Goal: Task Accomplishment & Management: Manage account settings

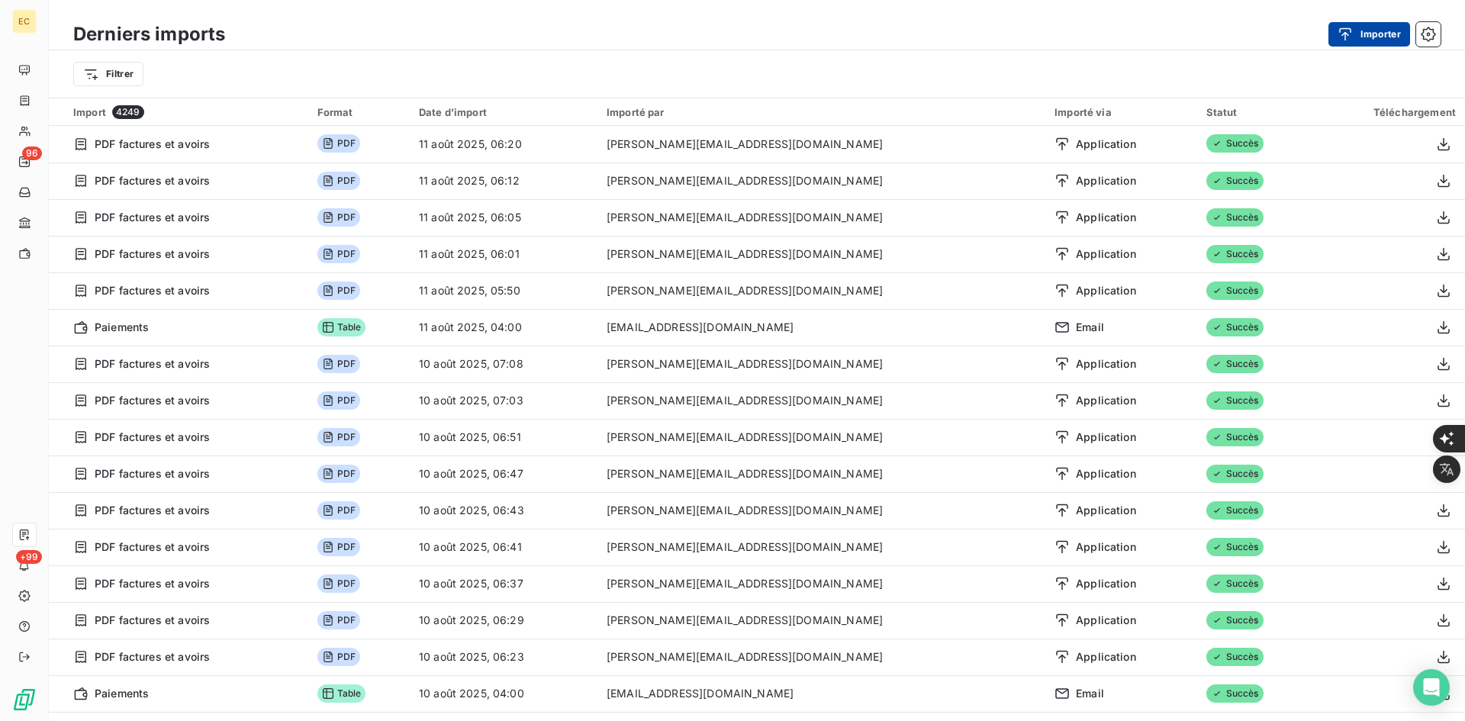
click at [1356, 29] on div "button" at bounding box center [1349, 34] width 23 height 15
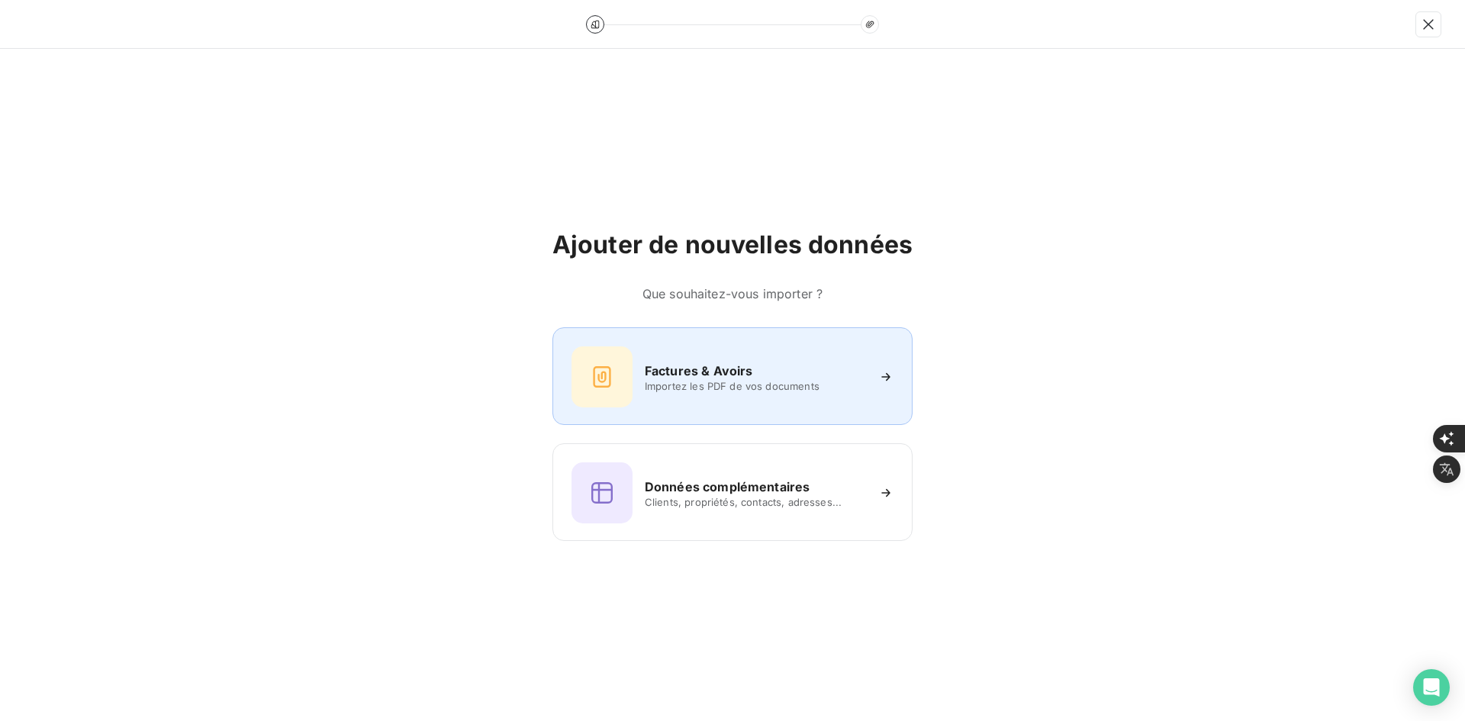
drag, startPoint x: 684, startPoint y: 364, endPoint x: 676, endPoint y: 359, distance: 9.3
click at [676, 359] on div "Factures & Avoirs Importez les PDF de vos documents" at bounding box center [732, 376] width 322 height 61
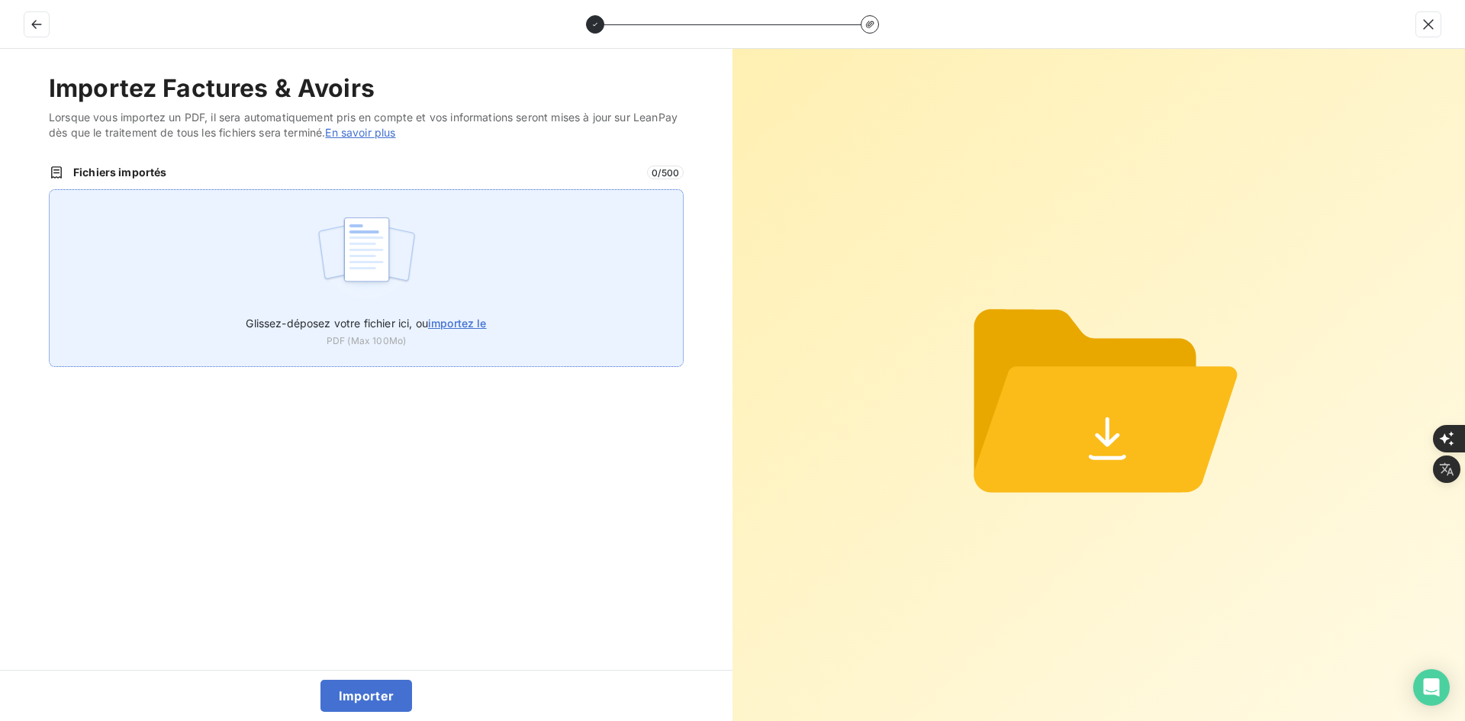
click at [563, 282] on div "Glissez-déposez votre fichier ici, ou importez le PDF (Max 100Mo)" at bounding box center [366, 278] width 635 height 178
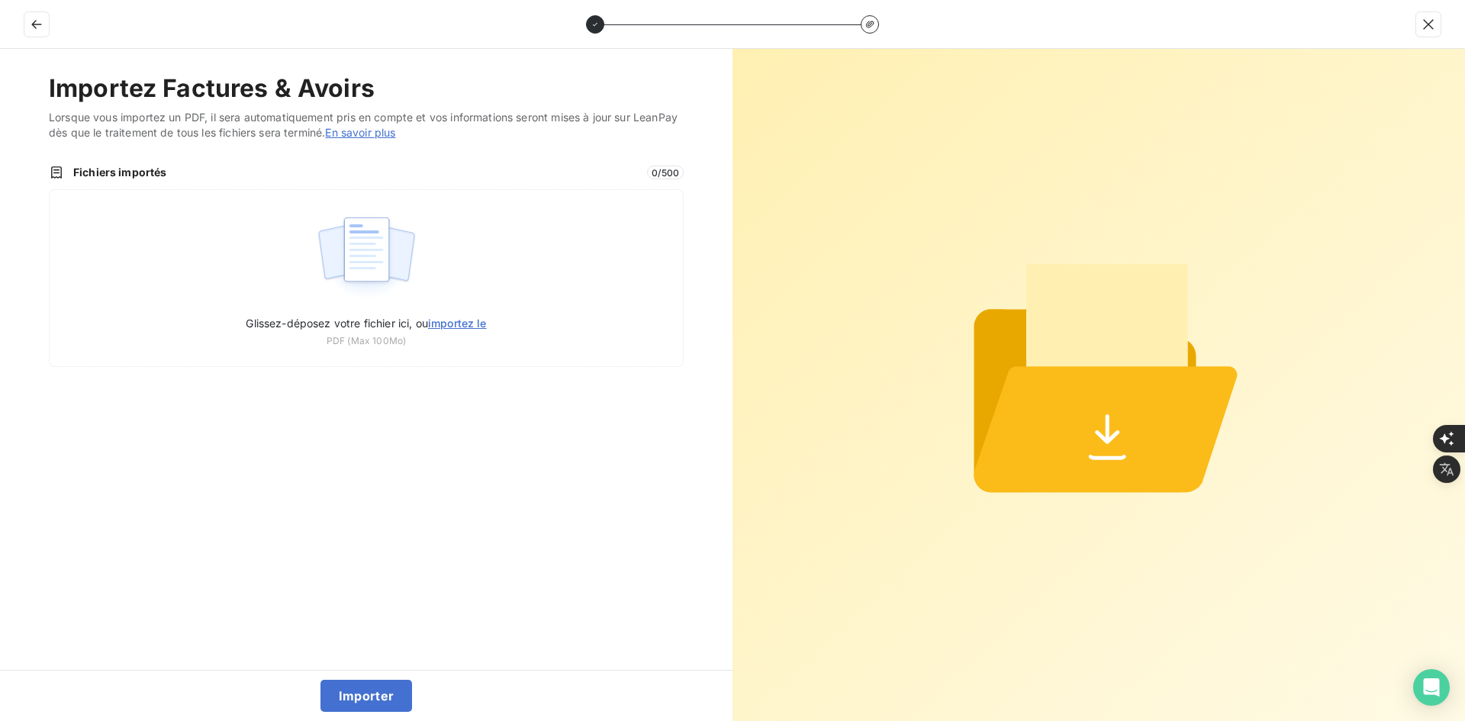
type input "C:\fakepath\FEF-2025-2344.pdf"
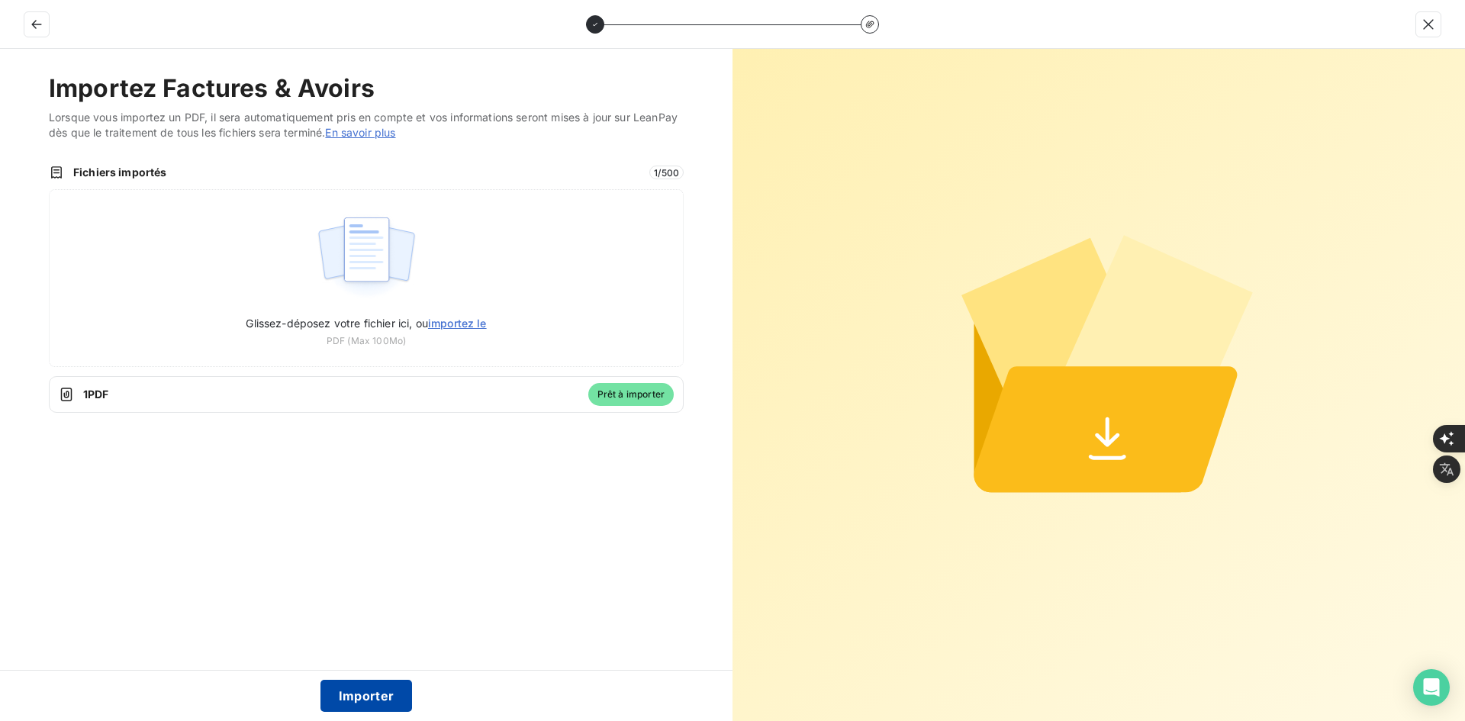
click at [383, 698] on button "Importer" at bounding box center [366, 696] width 92 height 32
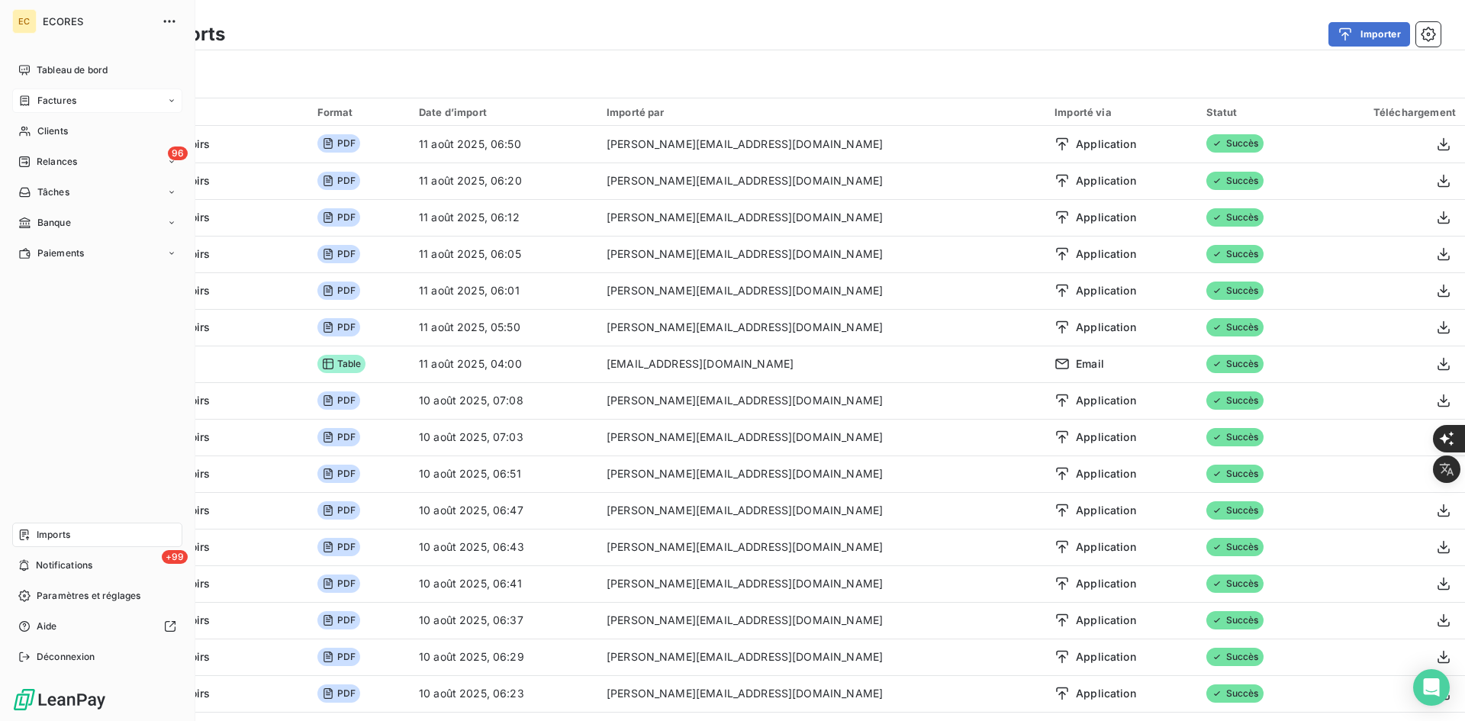
click at [43, 92] on div "Factures" at bounding box center [97, 101] width 170 height 24
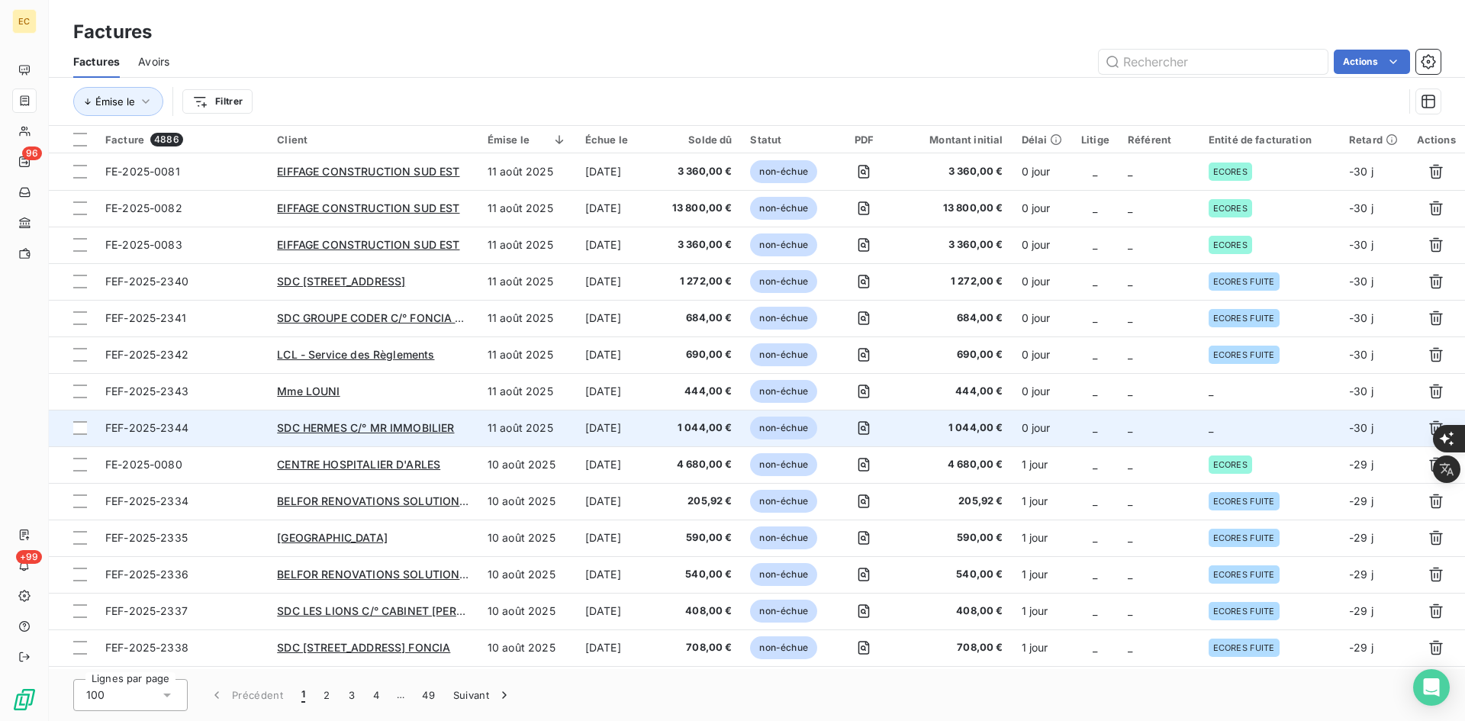
click at [1270, 433] on td "_" at bounding box center [1269, 428] width 140 height 37
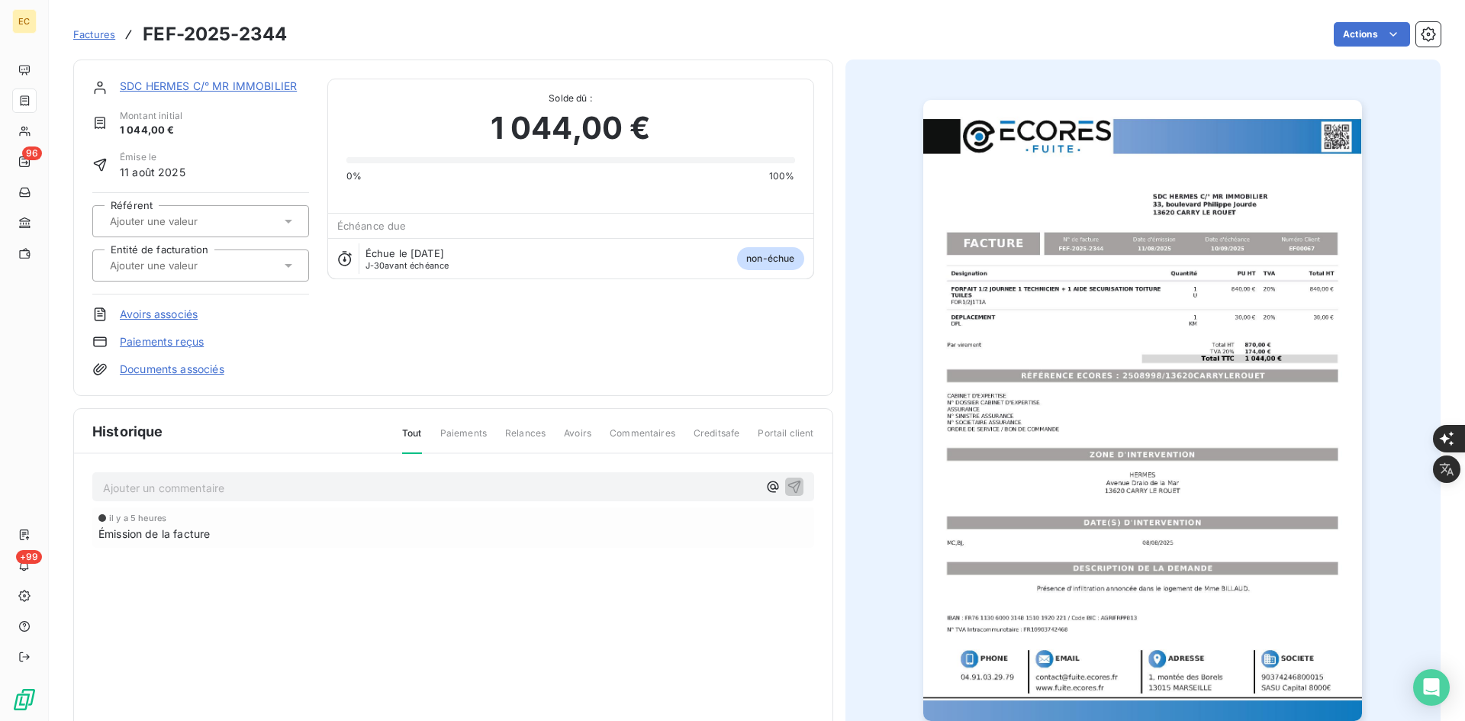
click at [192, 275] on div at bounding box center [200, 266] width 217 height 32
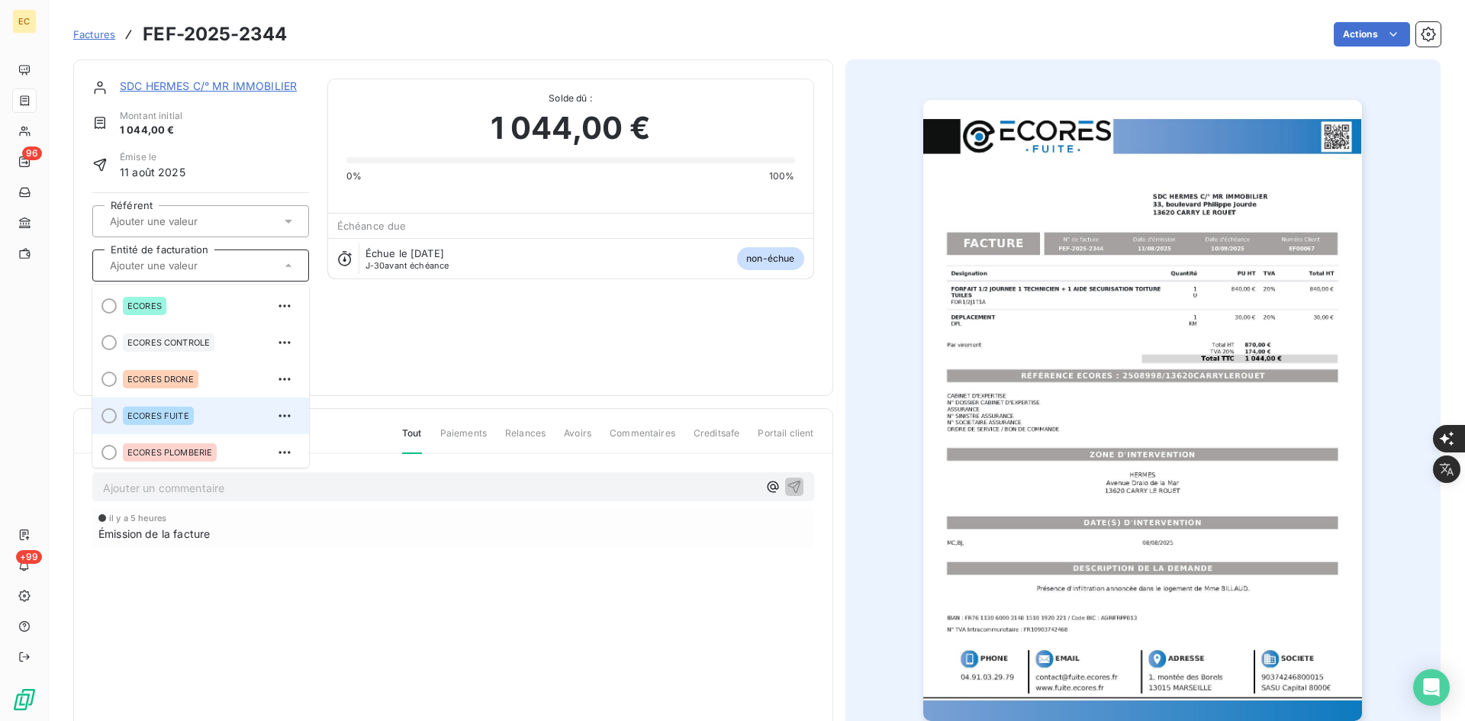
click at [208, 404] on div "ECORES FUITE" at bounding box center [210, 416] width 174 height 24
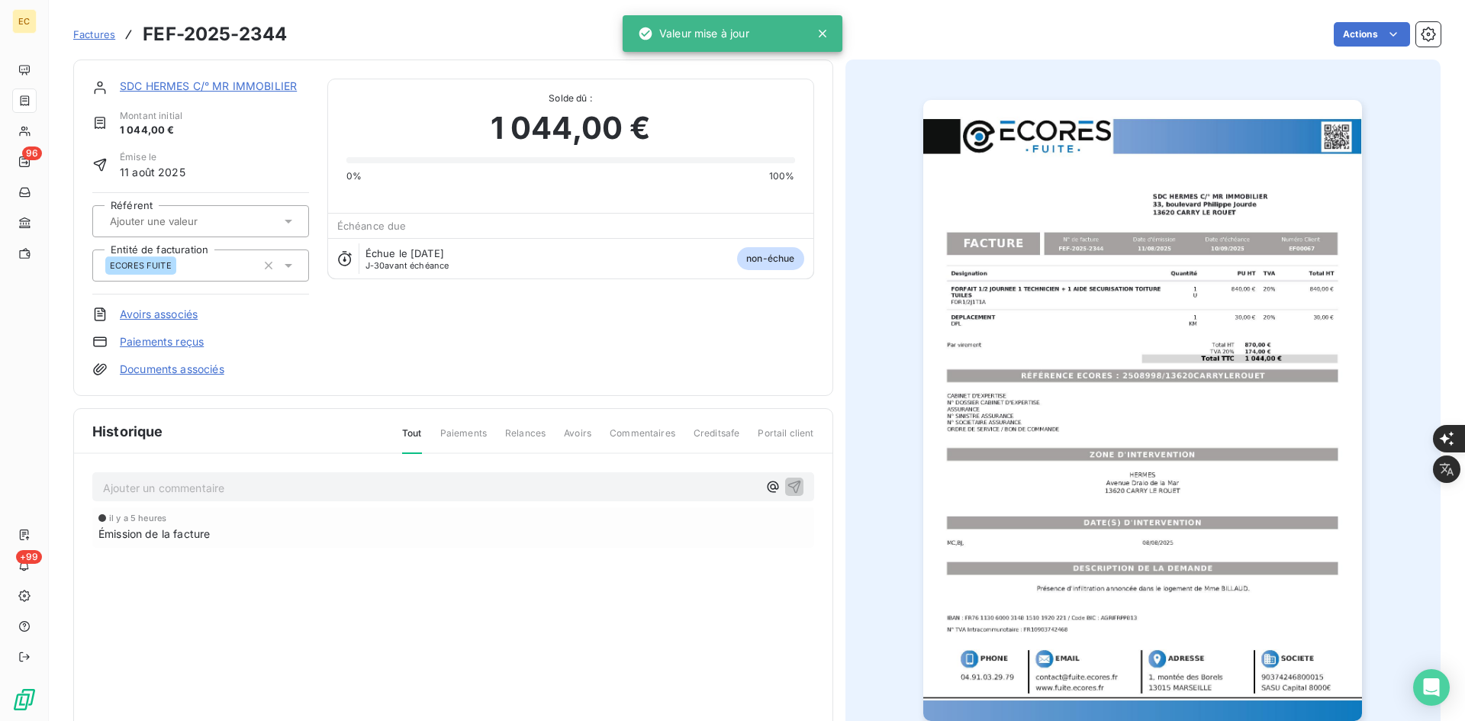
click at [205, 375] on link "Documents associés" at bounding box center [172, 369] width 105 height 15
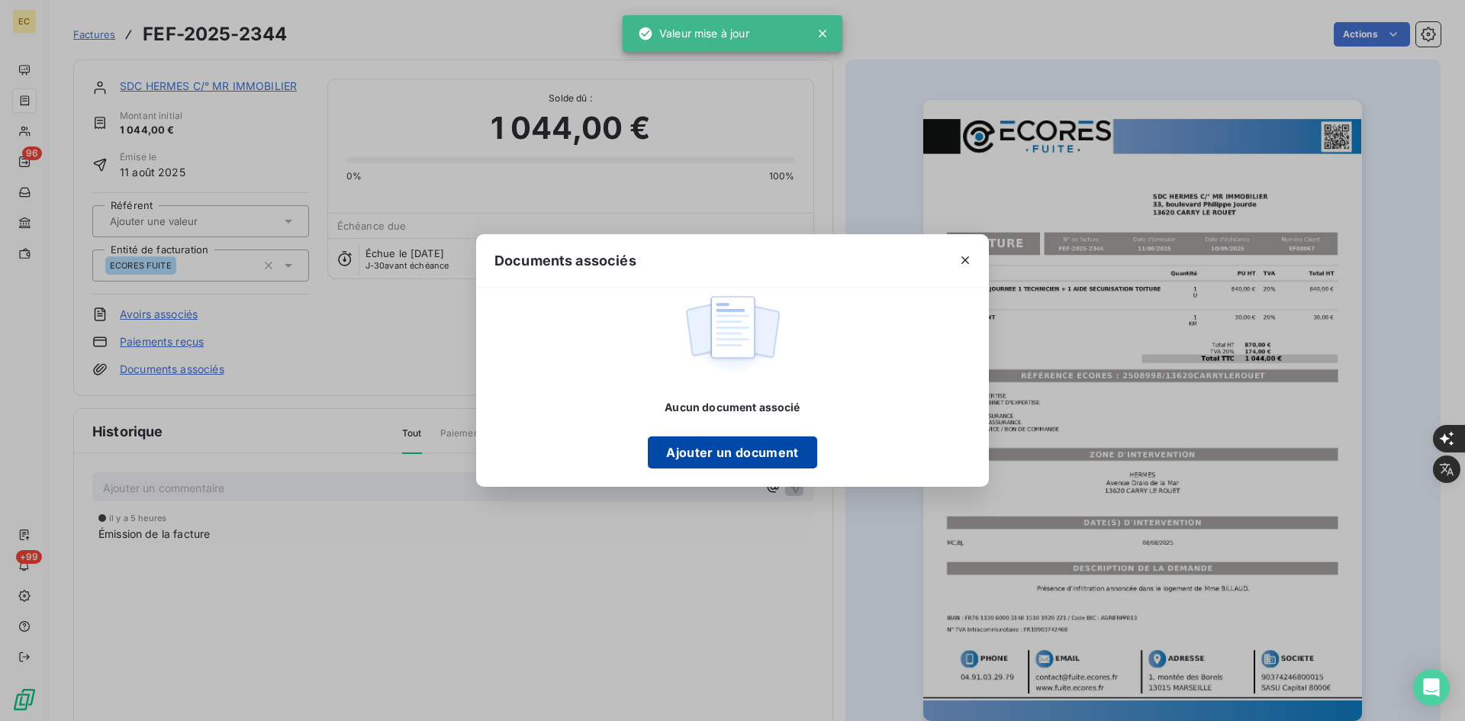
click at [703, 459] on button "Ajouter un document" at bounding box center [732, 452] width 169 height 32
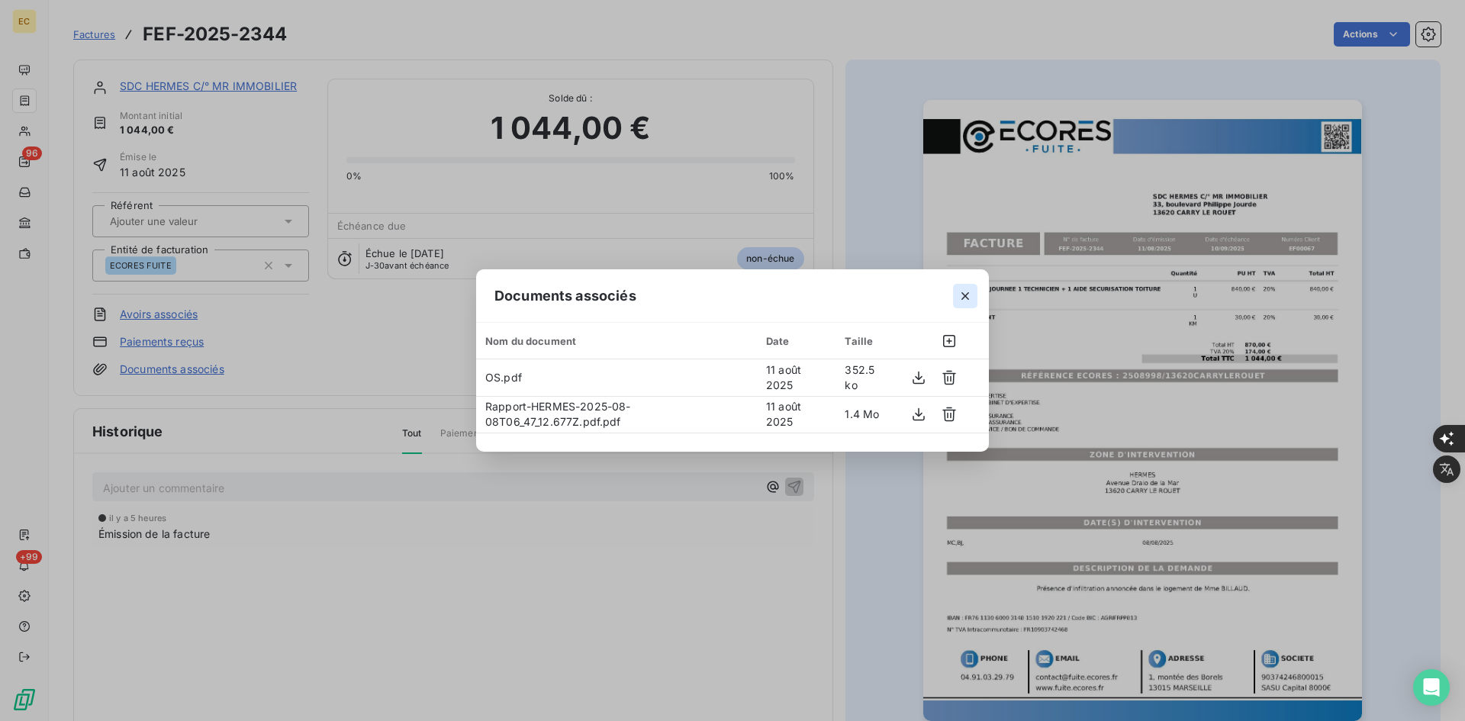
click at [971, 288] on icon "button" at bounding box center [965, 295] width 15 height 15
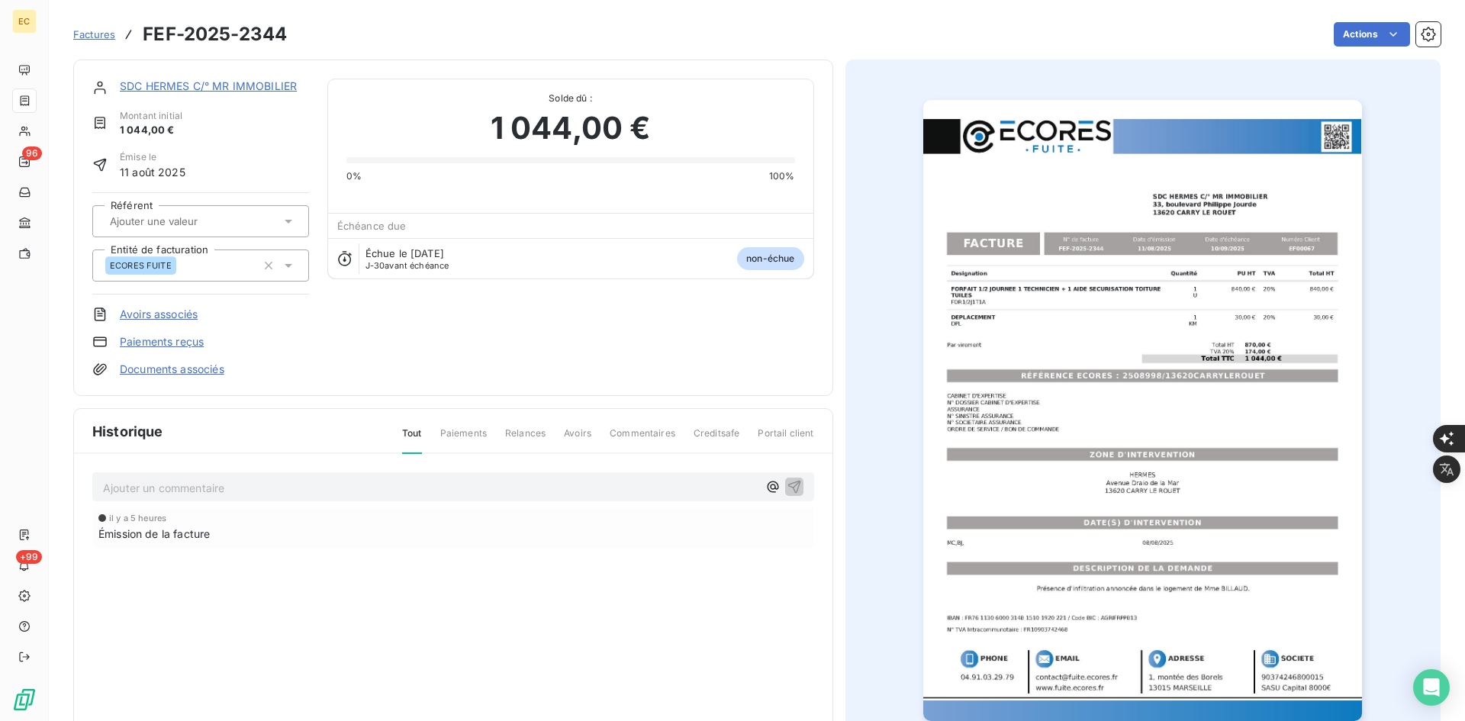
click at [264, 82] on link "SDC HERMES C/° MR IMMOBILIER" at bounding box center [208, 85] width 177 height 13
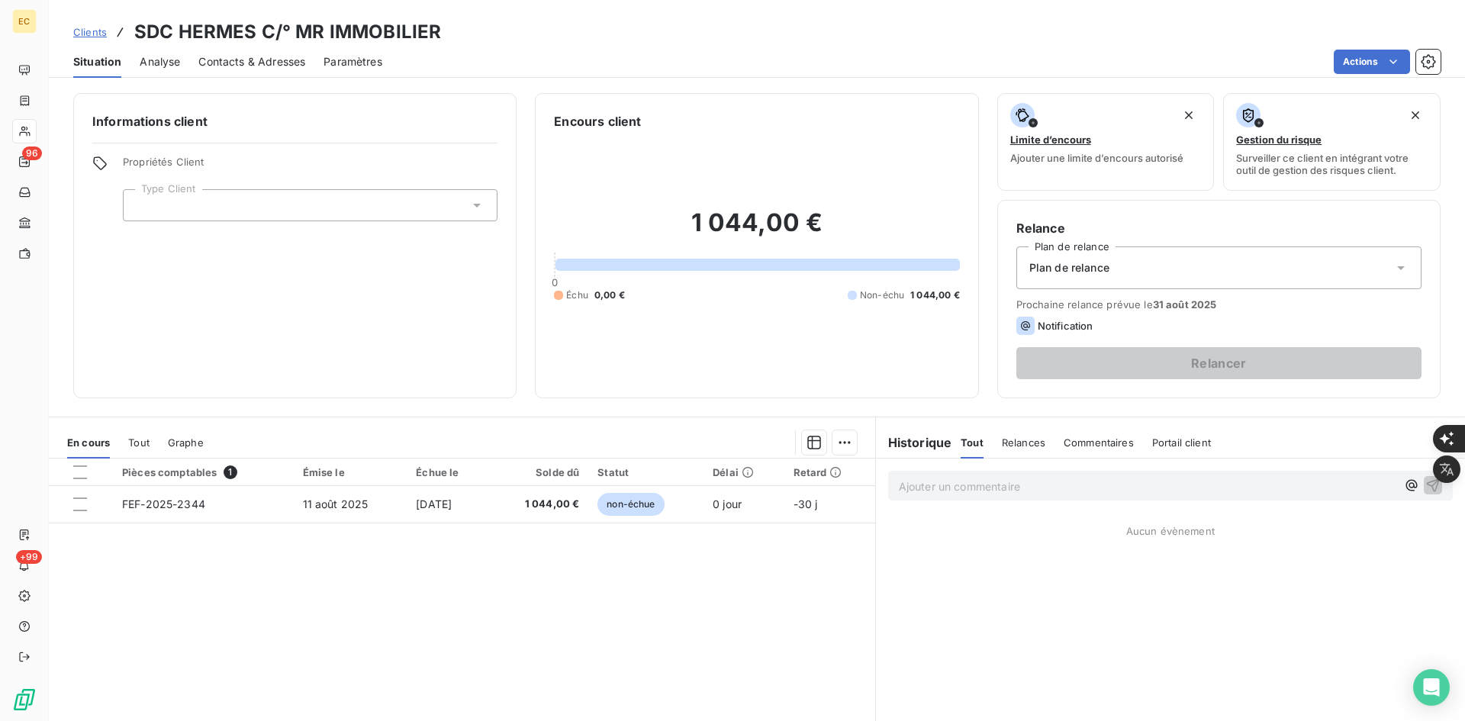
click at [332, 207] on div at bounding box center [310, 205] width 375 height 32
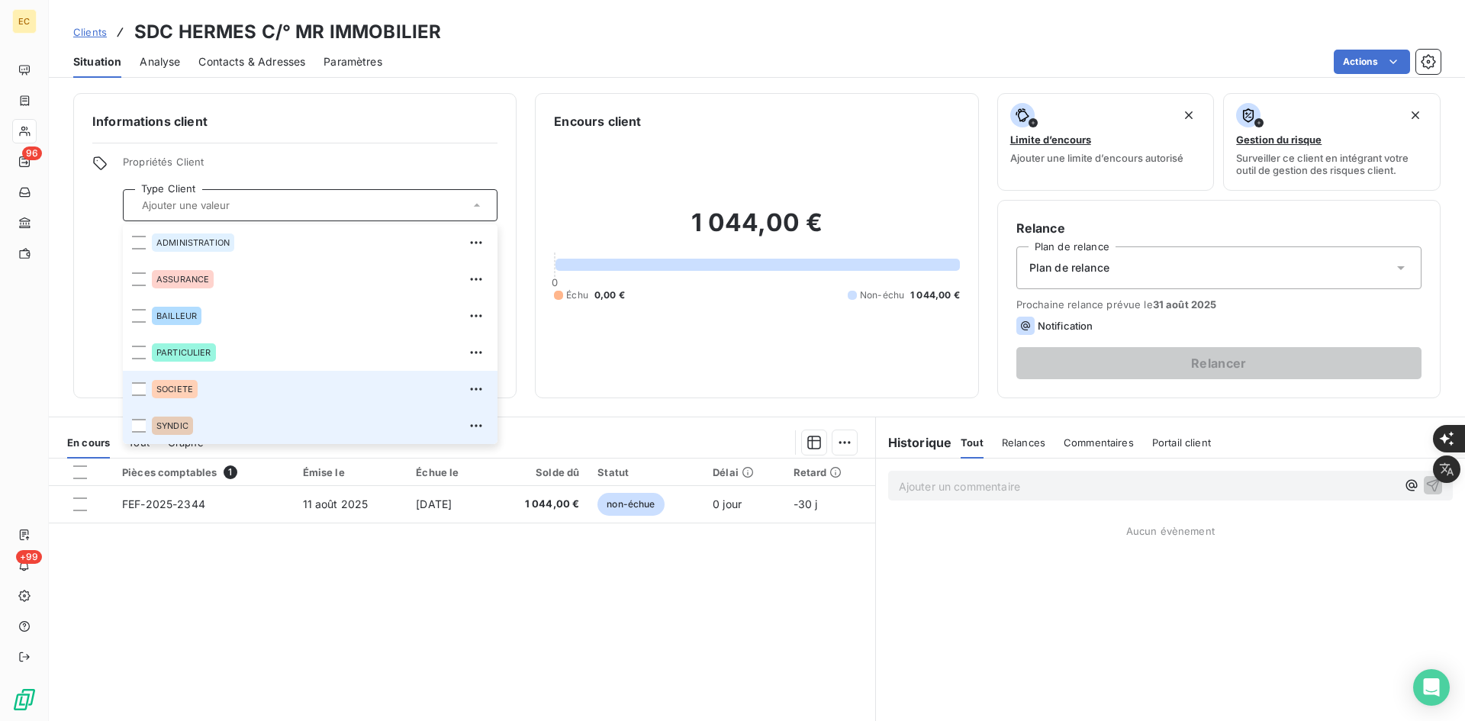
drag, startPoint x: 235, startPoint y: 415, endPoint x: 446, endPoint y: 398, distance: 211.3
click at [235, 413] on li "SYNDIC" at bounding box center [310, 425] width 375 height 37
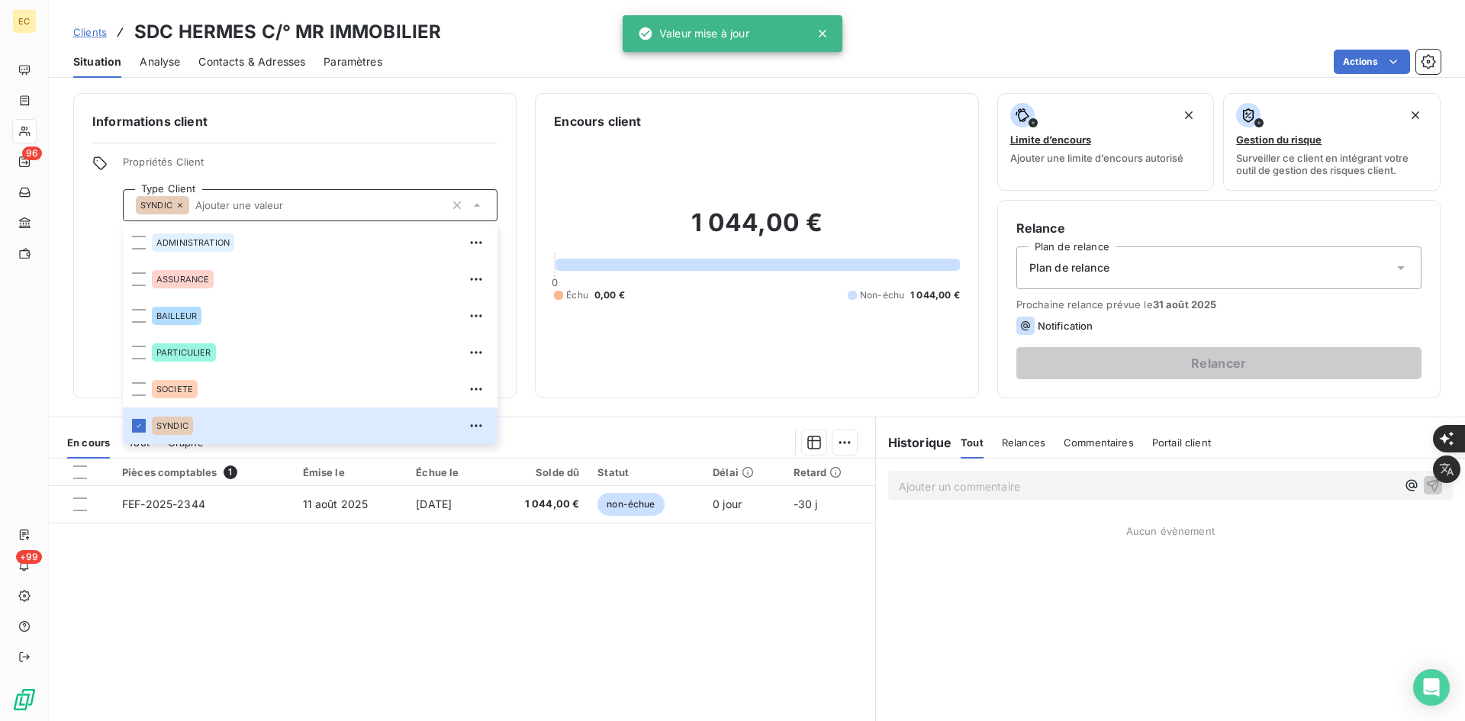
click at [1150, 275] on div "Plan de relance" at bounding box center [1218, 267] width 405 height 43
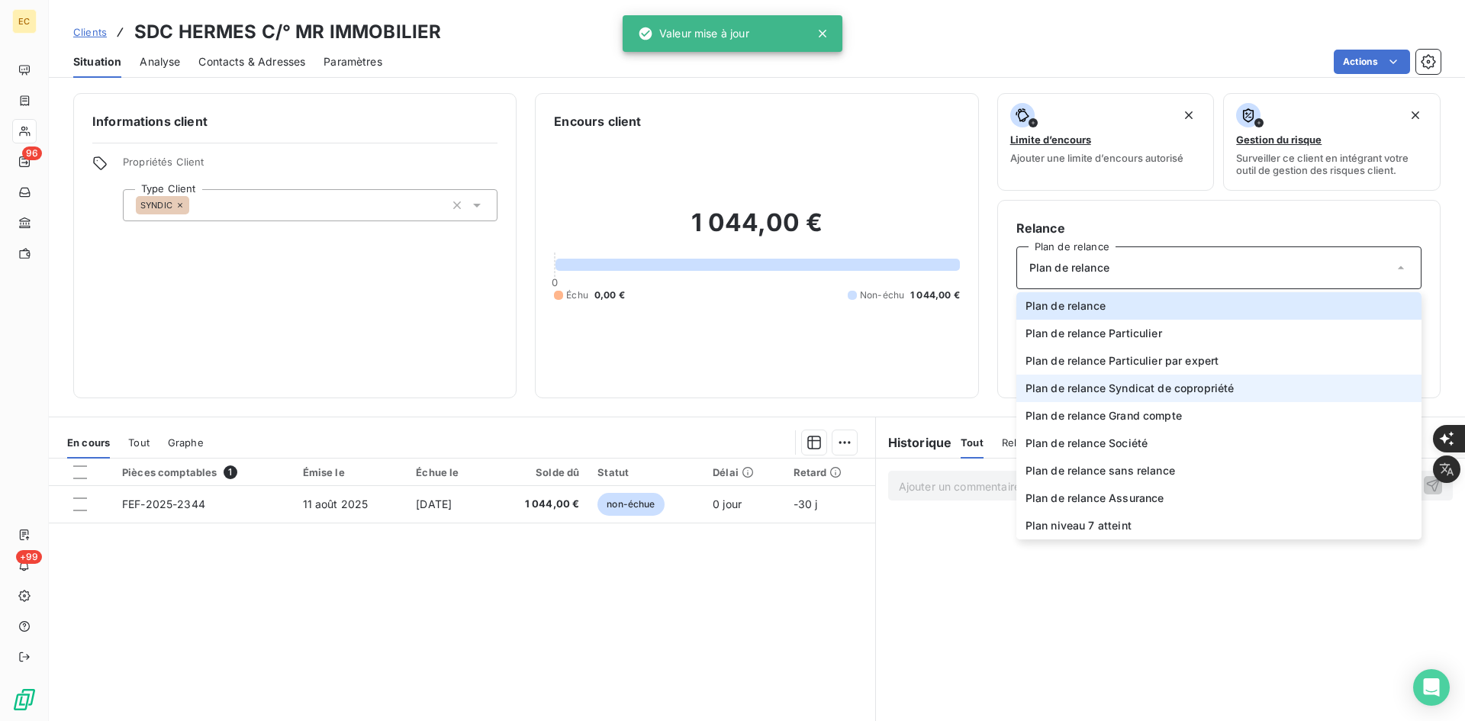
click at [1154, 384] on span "Plan de relance Syndicat de copropriété" at bounding box center [1129, 388] width 209 height 15
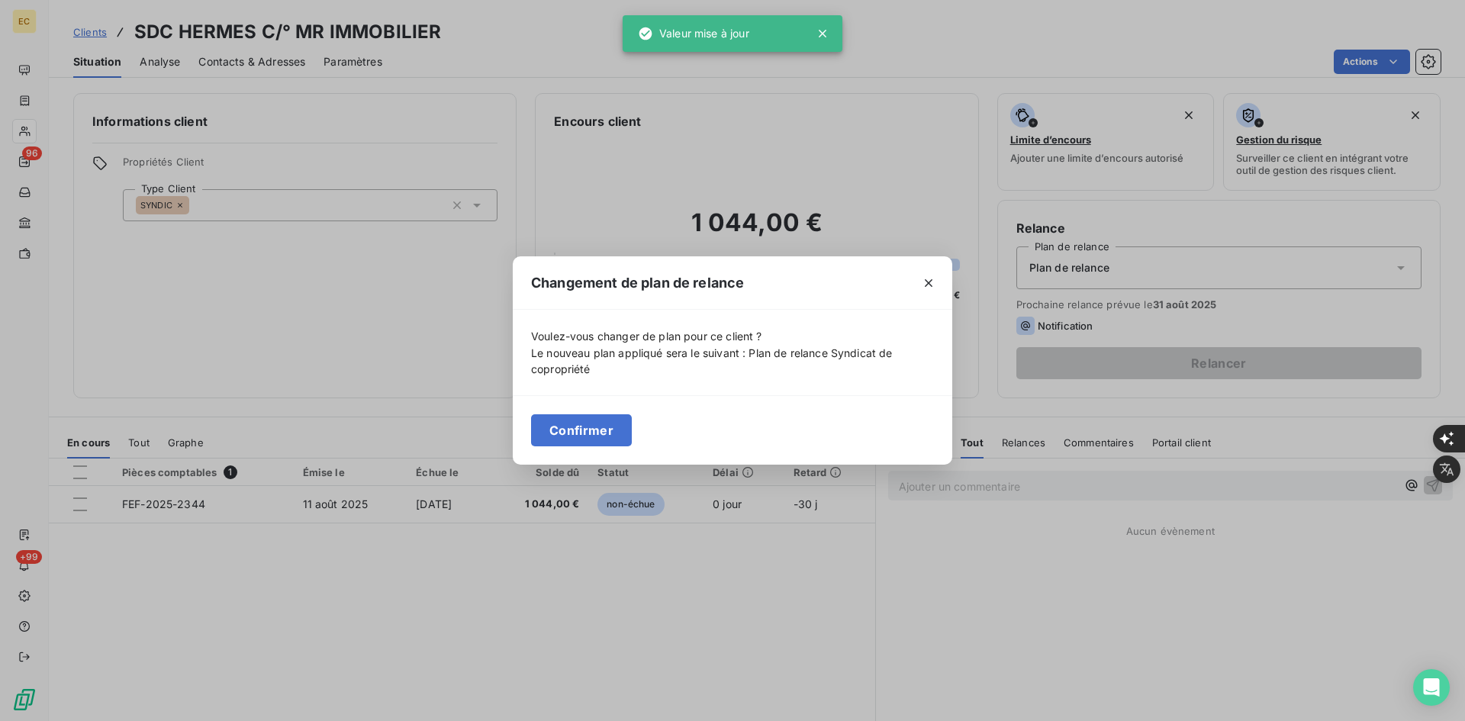
drag, startPoint x: 598, startPoint y: 422, endPoint x: 427, endPoint y: 217, distance: 267.6
click at [594, 417] on button "Confirmer" at bounding box center [581, 430] width 101 height 32
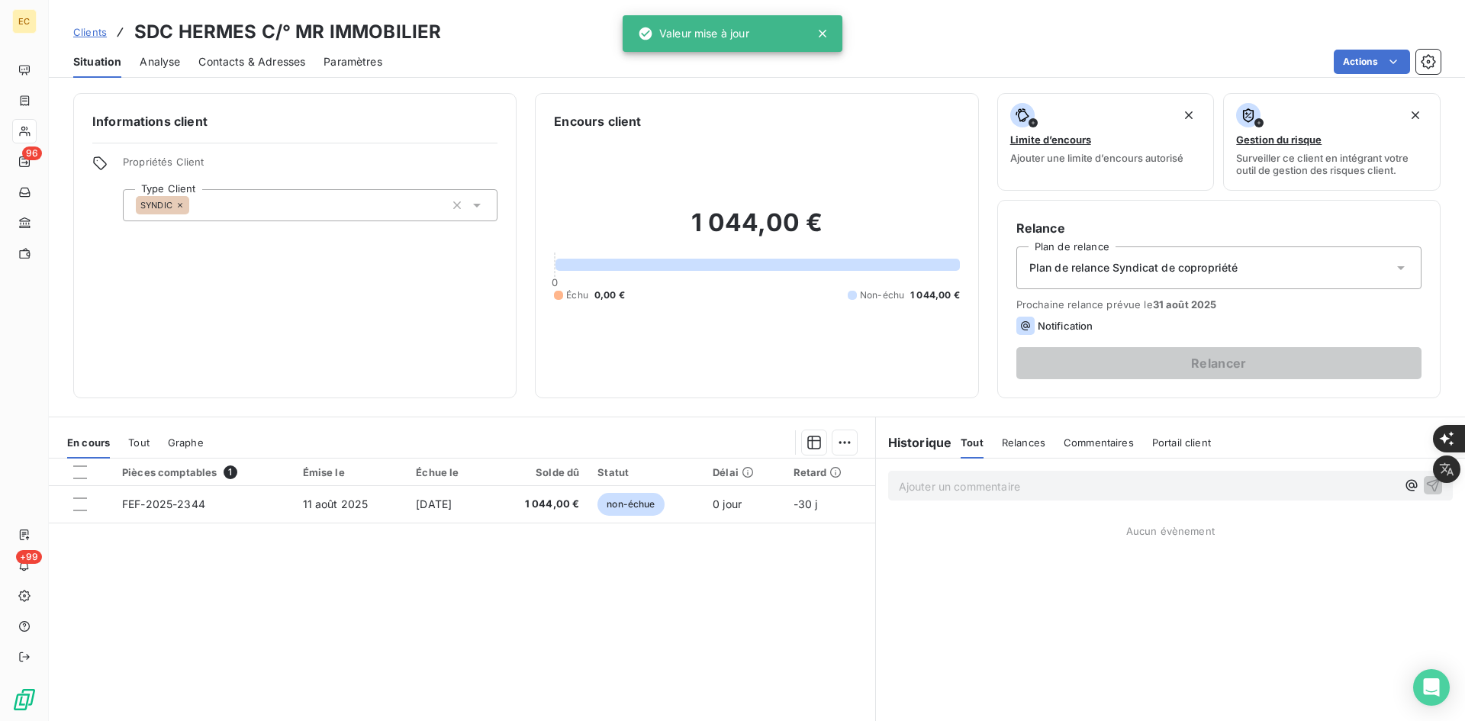
click at [288, 60] on span "Contacts & Adresses" at bounding box center [251, 61] width 107 height 15
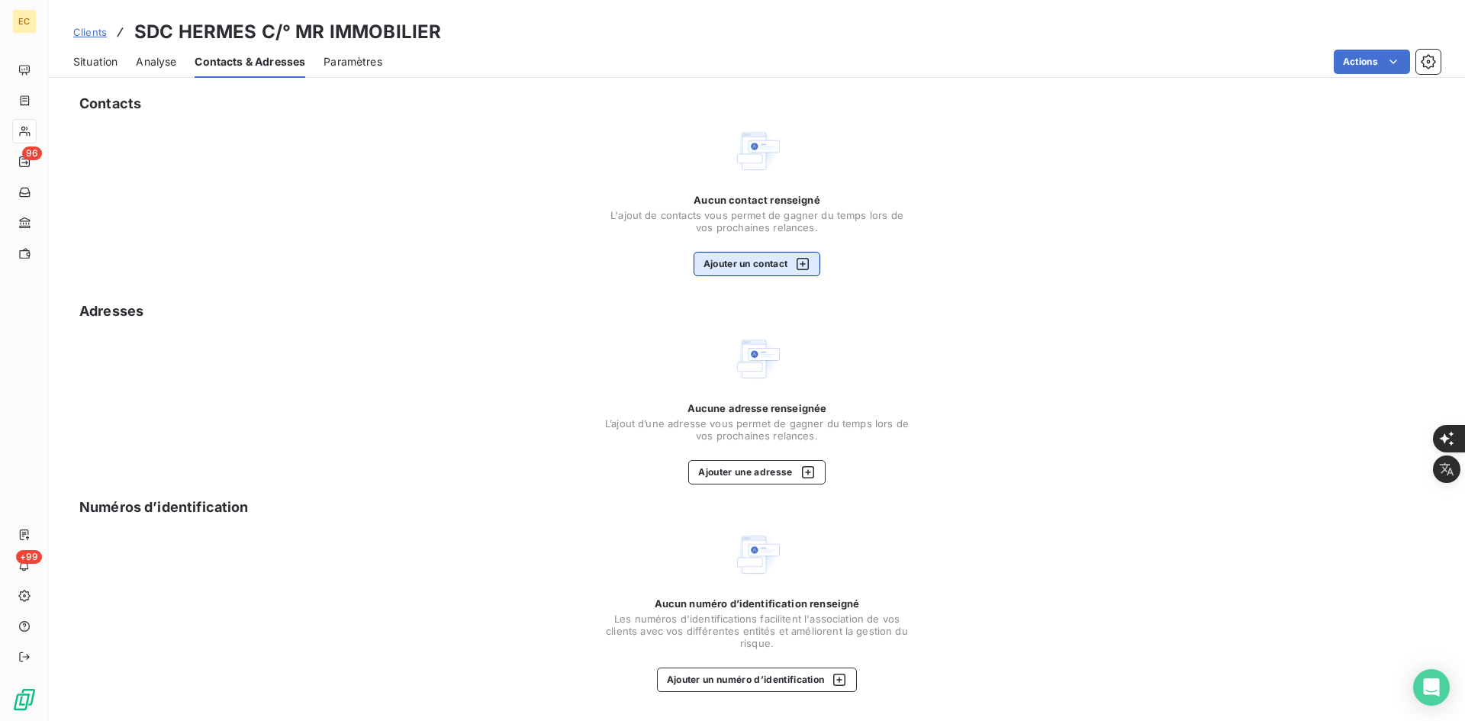
click at [766, 252] on button "Ajouter un contact" at bounding box center [757, 264] width 127 height 24
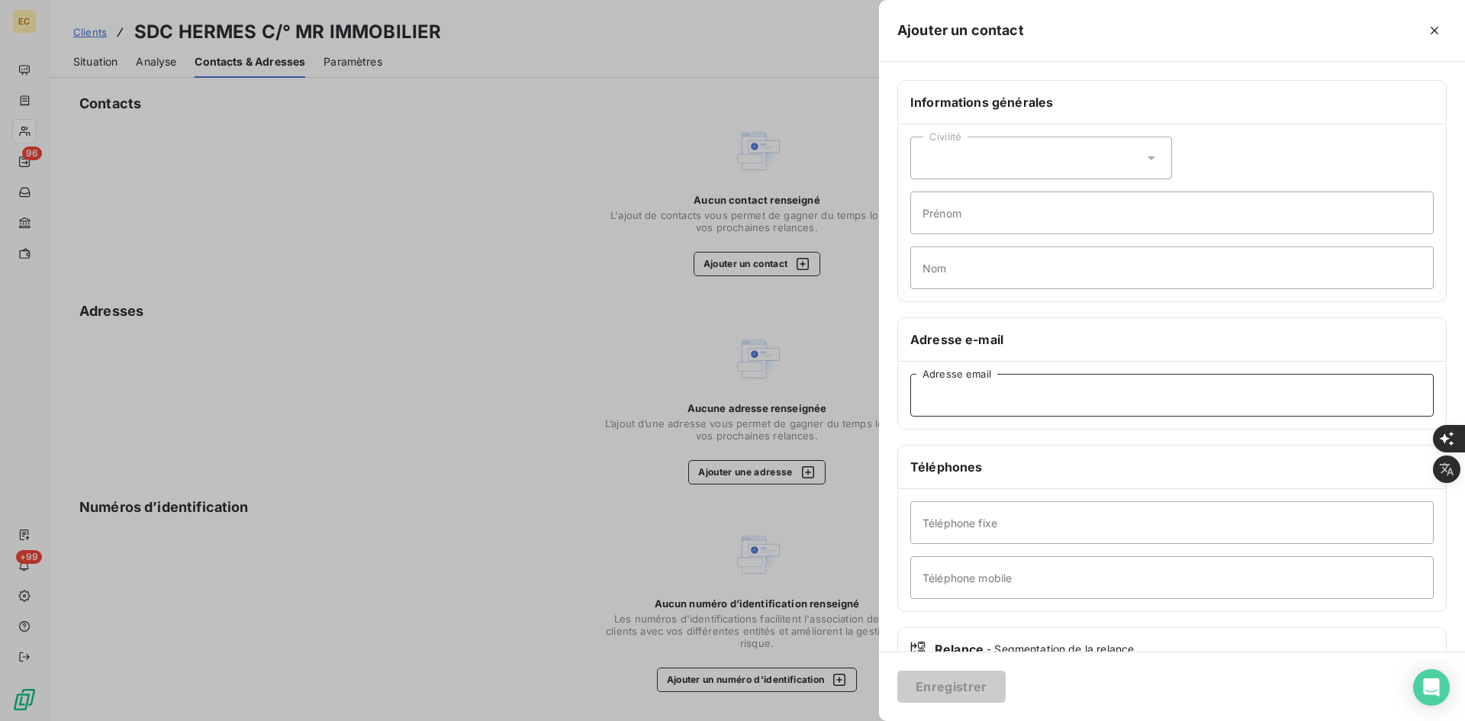
drag, startPoint x: 1012, startPoint y: 394, endPoint x: 1039, endPoint y: 403, distance: 28.0
click at [1030, 400] on input "Adresse email" at bounding box center [1171, 395] width 523 height 43
paste input "[PERSON_NAME] <[EMAIL_ADDRESS][DOMAIN_NAME]>"
click at [1024, 394] on input "[PERSON_NAME] <[EMAIL_ADDRESS][DOMAIN_NAME]" at bounding box center [1171, 395] width 523 height 43
type input "[EMAIL_ADDRESS][DOMAIN_NAME]"
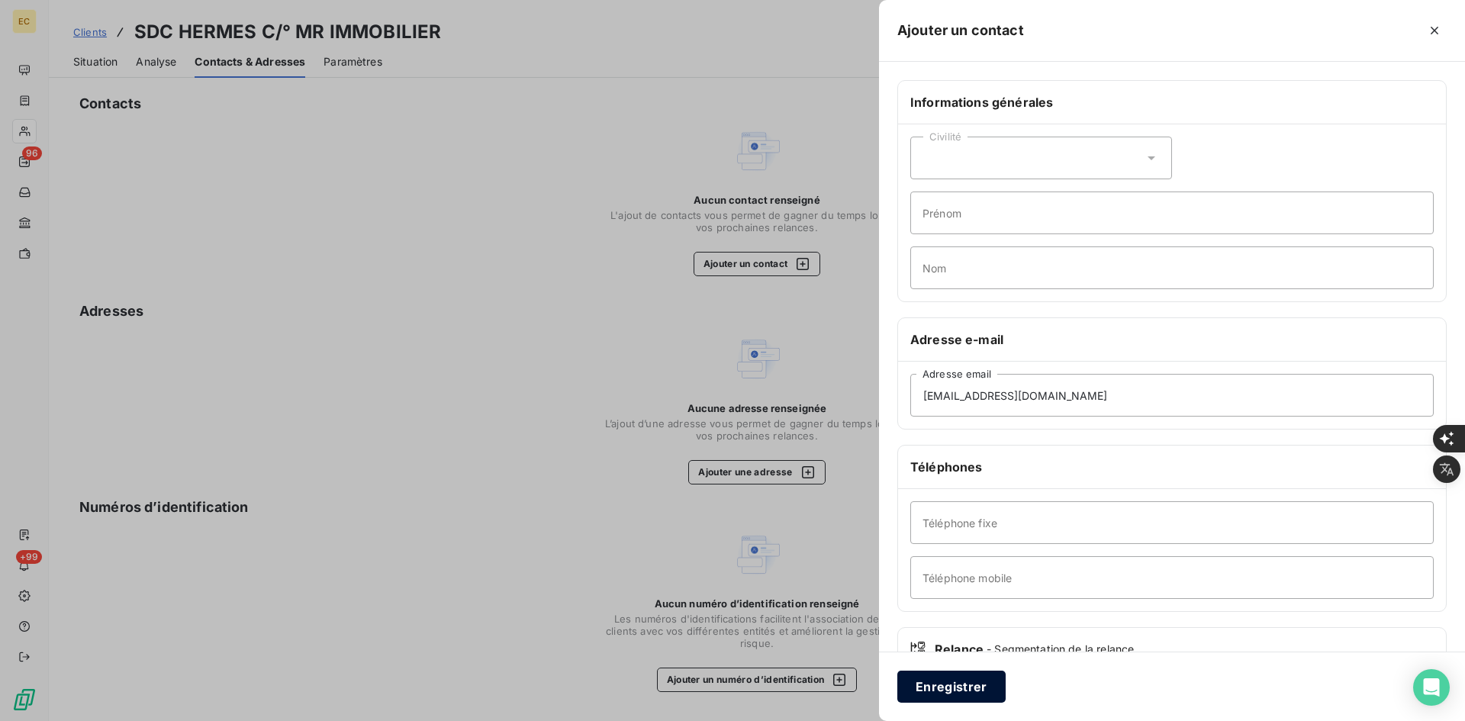
click at [940, 680] on button "Enregistrer" at bounding box center [951, 687] width 108 height 32
